Goal: Find specific page/section: Find specific page/section

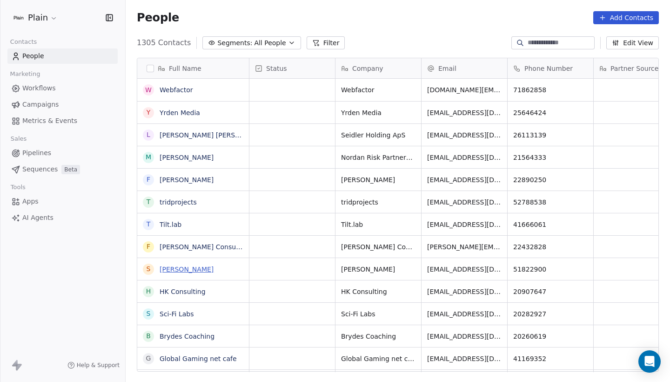
click at [180, 271] on link "[PERSON_NAME]" at bounding box center [187, 268] width 54 height 7
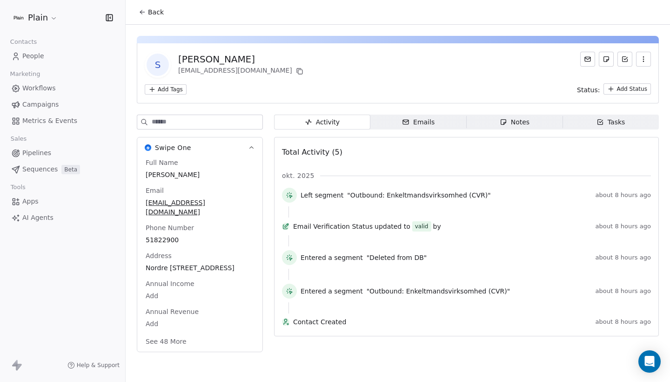
click at [177, 342] on button "See 48 More" at bounding box center [166, 341] width 52 height 17
click at [296, 74] on icon at bounding box center [299, 71] width 7 height 7
click at [159, 11] on span "Back" at bounding box center [156, 11] width 16 height 9
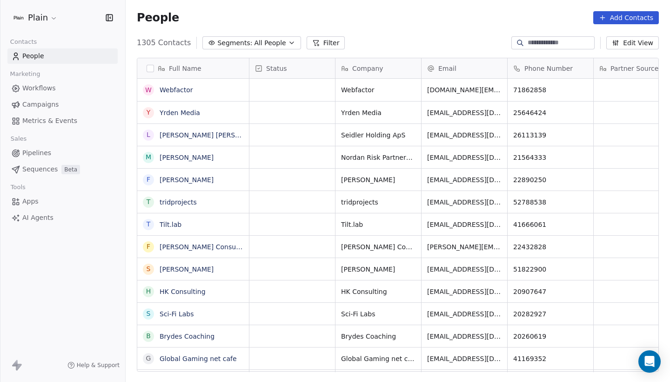
scroll to position [336, 545]
click at [236, 51] on div "Full Name W Webfactor Y Yrden Media L [PERSON_NAME] [PERSON_NAME] M [PERSON_NAM…" at bounding box center [398, 218] width 545 height 336
click at [239, 45] on span "Segments:" at bounding box center [234, 43] width 35 height 10
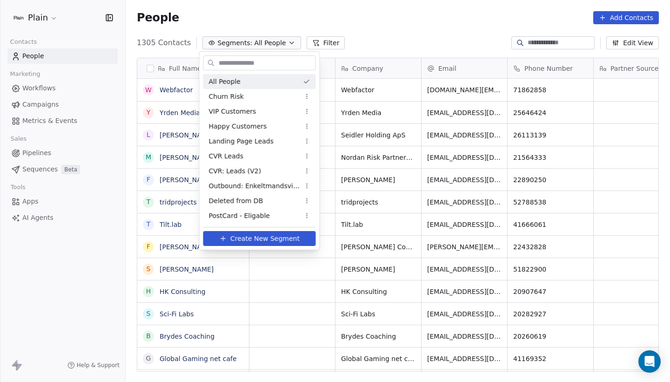
click at [250, 33] on html "Plain Contacts People Marketing Workflows Campaigns Metrics & Events Sales Pipe…" at bounding box center [335, 191] width 670 height 382
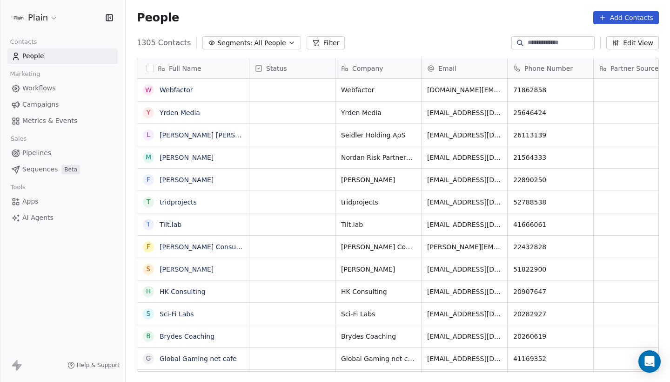
click at [46, 156] on span "Pipelines" at bounding box center [36, 153] width 29 height 10
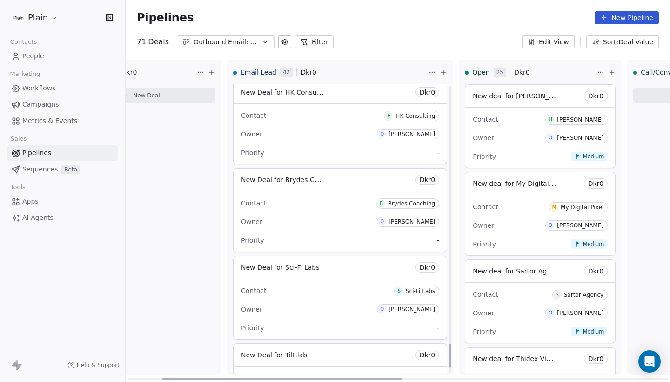
scroll to position [3154, 0]
click at [328, 118] on div "Contact H HK Consulting" at bounding box center [340, 115] width 198 height 15
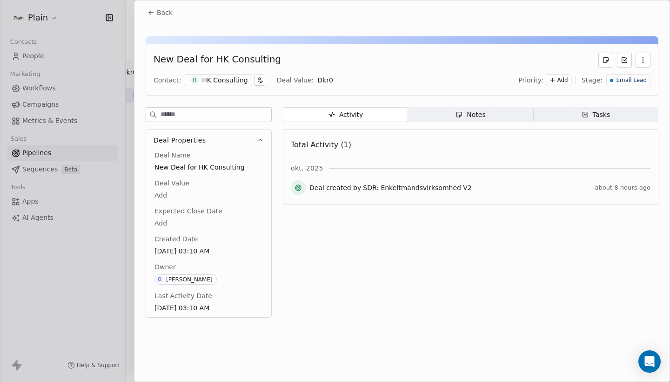
click at [215, 81] on div "HK Consulting" at bounding box center [225, 79] width 46 height 9
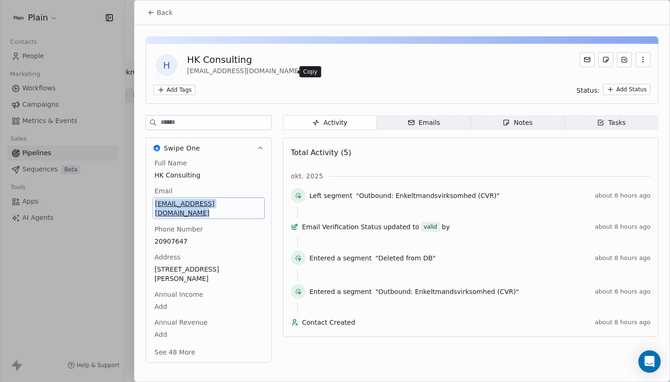
click at [305, 71] on icon at bounding box center [308, 71] width 7 height 7
click at [347, 79] on div "H HK Consulting [EMAIL_ADDRESS][DOMAIN_NAME] Add Tags Status: Add Status" at bounding box center [402, 74] width 513 height 60
